Goal: Task Accomplishment & Management: Manage account settings

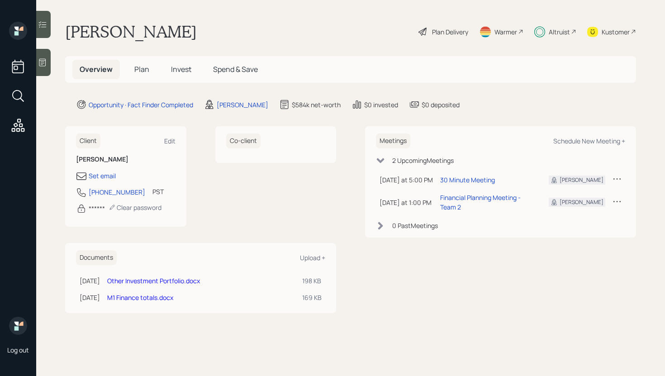
click at [144, 72] on span "Plan" at bounding box center [141, 69] width 15 height 10
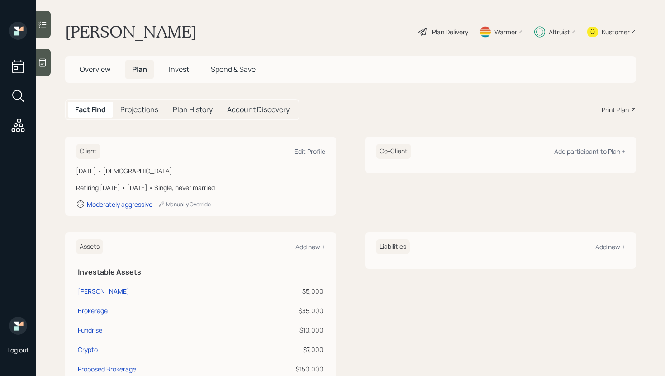
click at [91, 64] on h5 "Overview" at bounding box center [94, 69] width 45 height 19
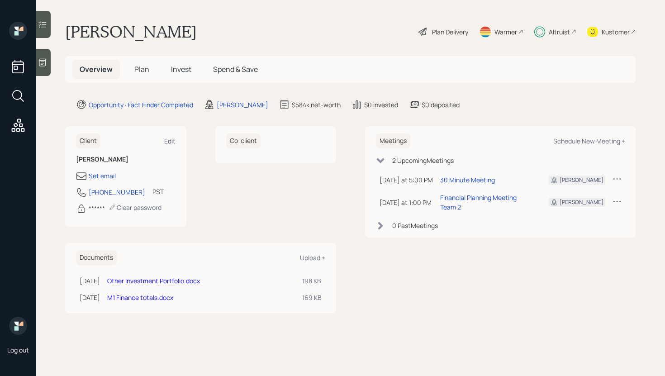
click at [174, 142] on div "Edit" at bounding box center [169, 141] width 11 height 9
select select "America/Los_Angeles"
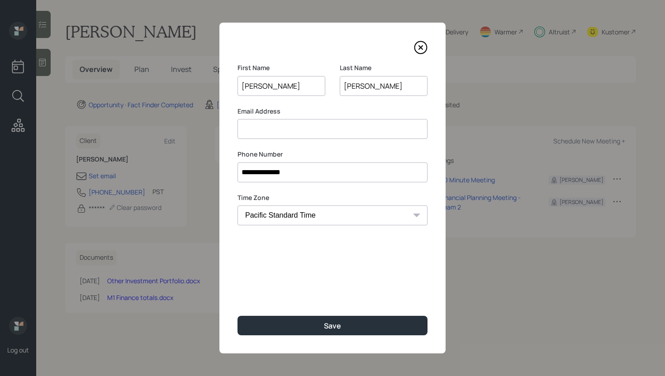
click at [269, 129] on input at bounding box center [333, 129] width 190 height 20
paste input "[EMAIL_ADDRESS][DOMAIN_NAME]"
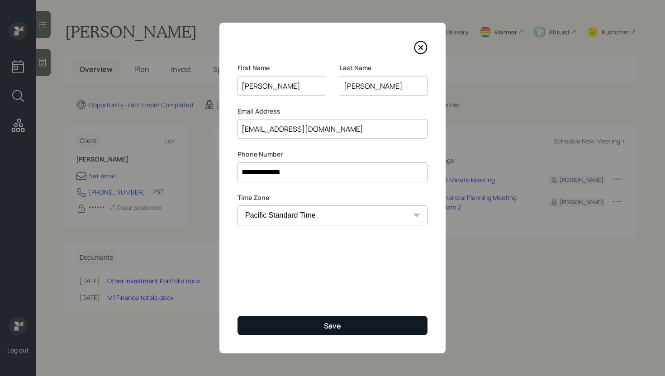
type input "[EMAIL_ADDRESS][DOMAIN_NAME]"
click at [293, 328] on button "Save" at bounding box center [333, 325] width 190 height 19
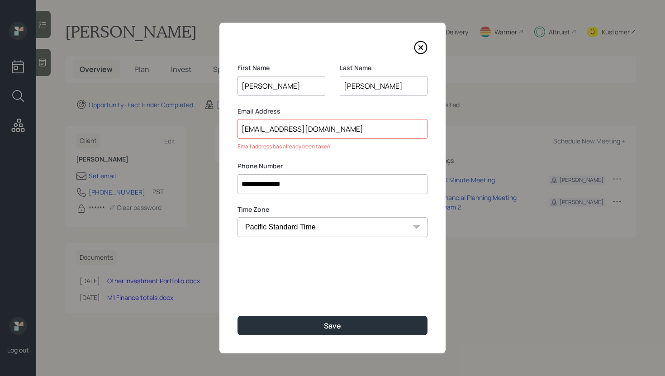
click at [424, 45] on icon at bounding box center [421, 48] width 14 height 14
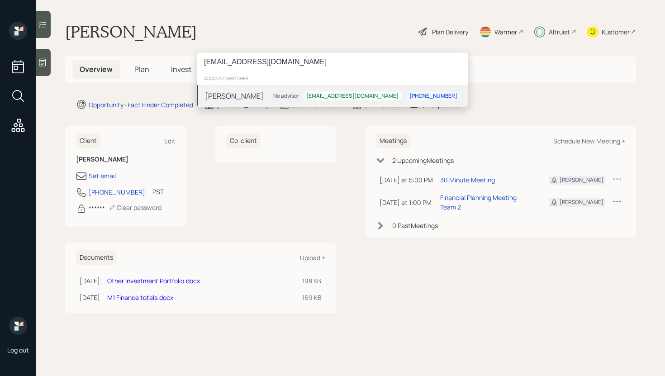
type input "[EMAIL_ADDRESS][DOMAIN_NAME]"
click at [276, 96] on div "Michael Harrigan No advisor michaeljharriganl77@gmail.com 155-958-94789" at bounding box center [332, 96] width 271 height 22
